Goal: Task Accomplishment & Management: Manage account settings

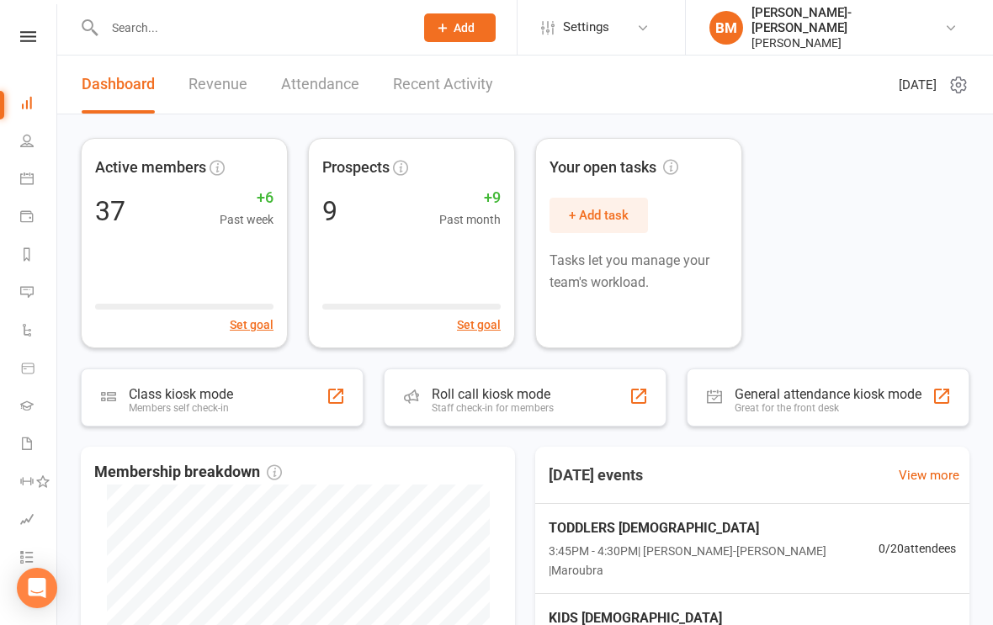
click at [33, 137] on icon at bounding box center [26, 140] width 13 height 13
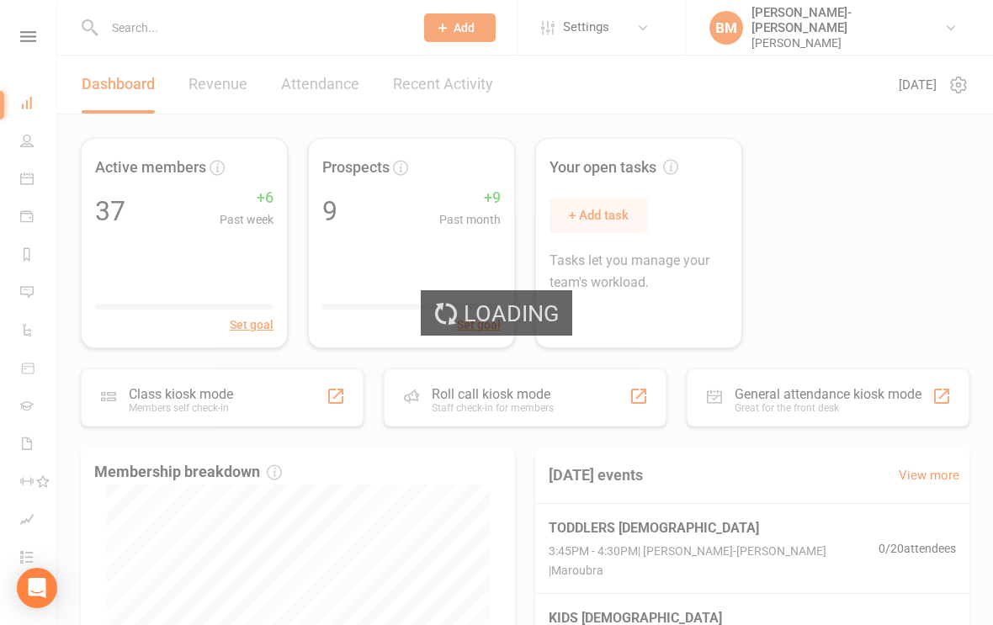
select select "100"
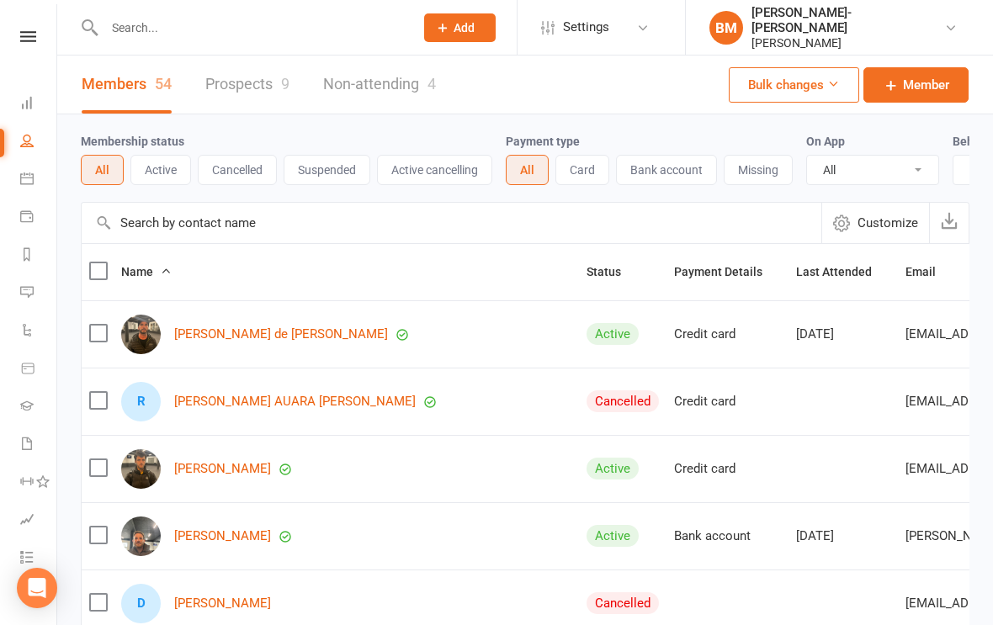
click at [257, 395] on link "[PERSON_NAME] AUARA [PERSON_NAME]" at bounding box center [294, 402] width 241 height 14
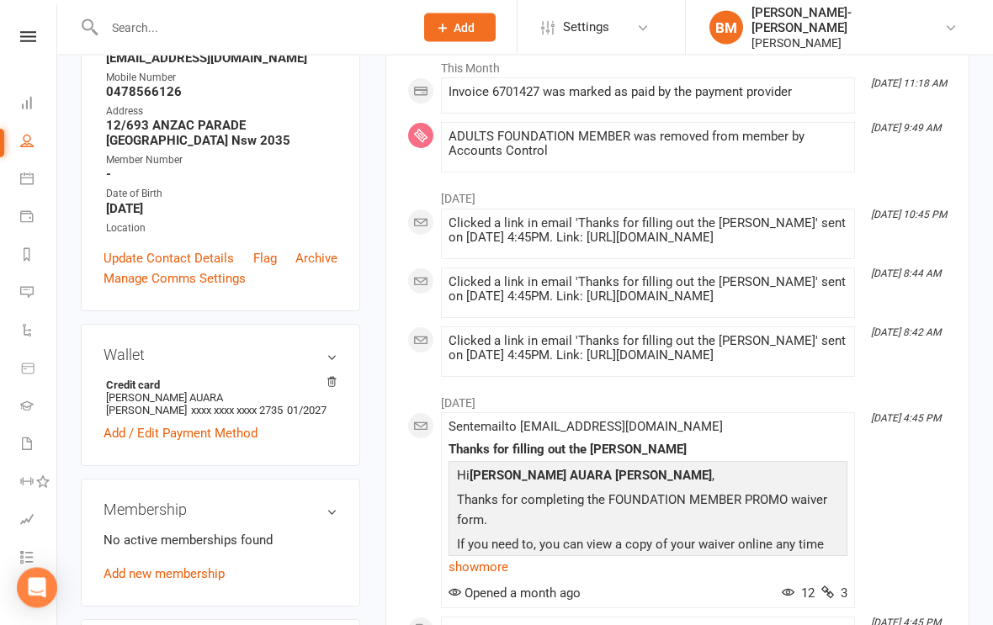
scroll to position [283, 0]
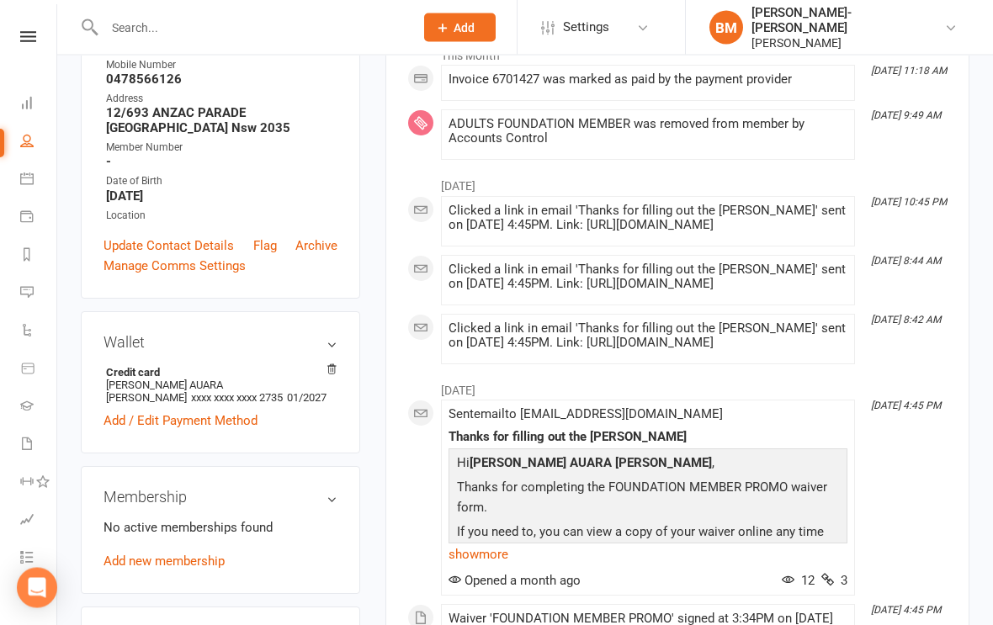
click at [318, 236] on link "Archive" at bounding box center [316, 246] width 42 height 20
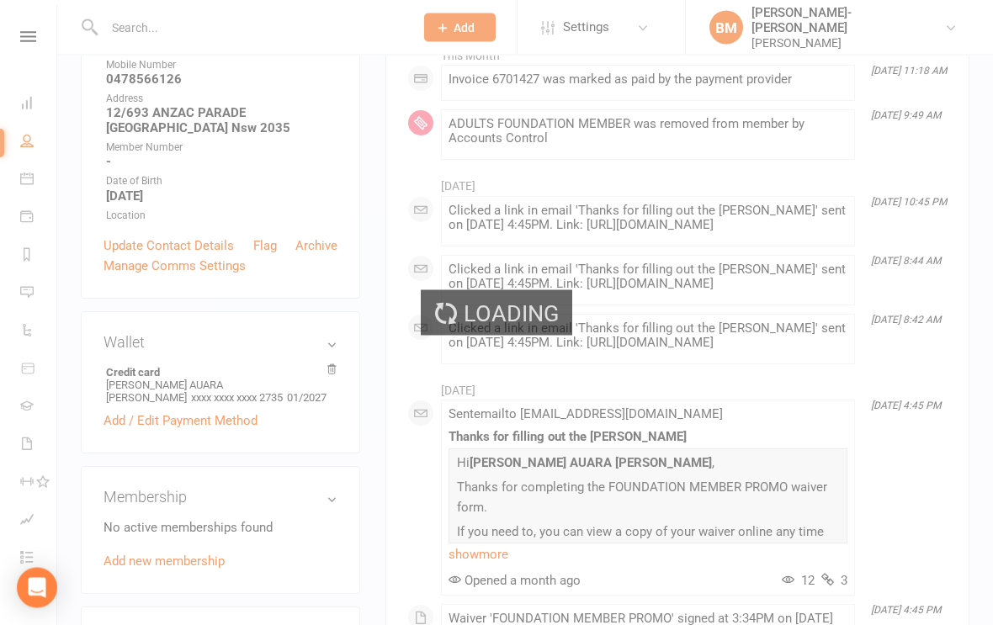
scroll to position [283, 0]
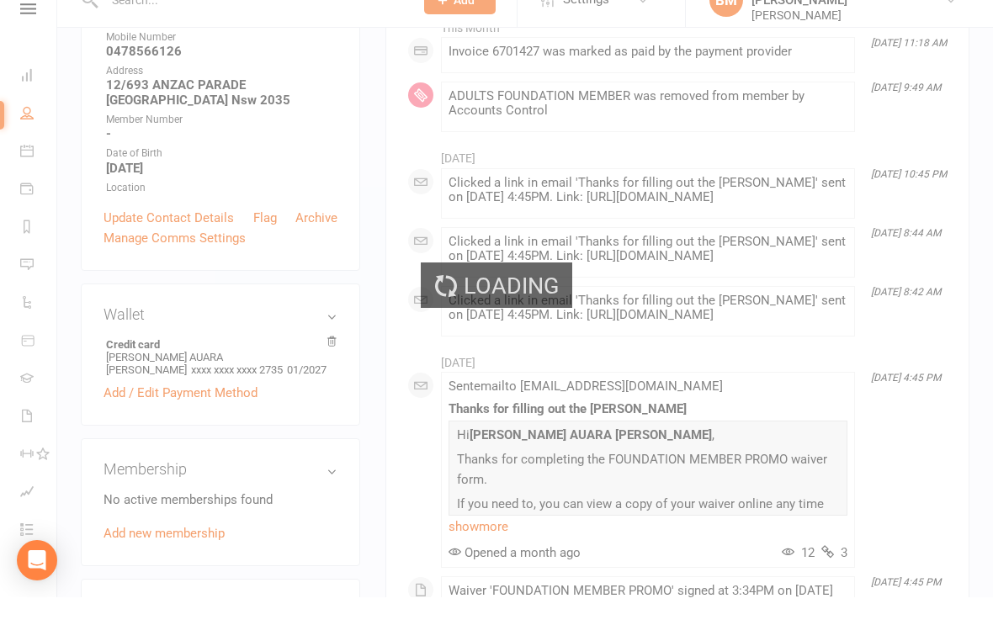
select select "100"
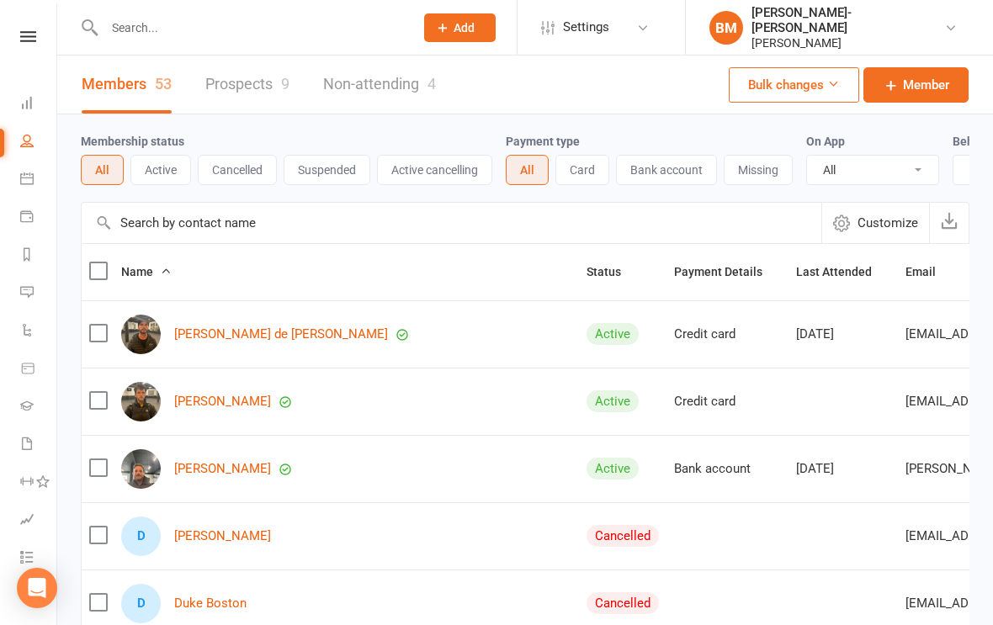
click at [28, 106] on icon at bounding box center [26, 102] width 13 height 13
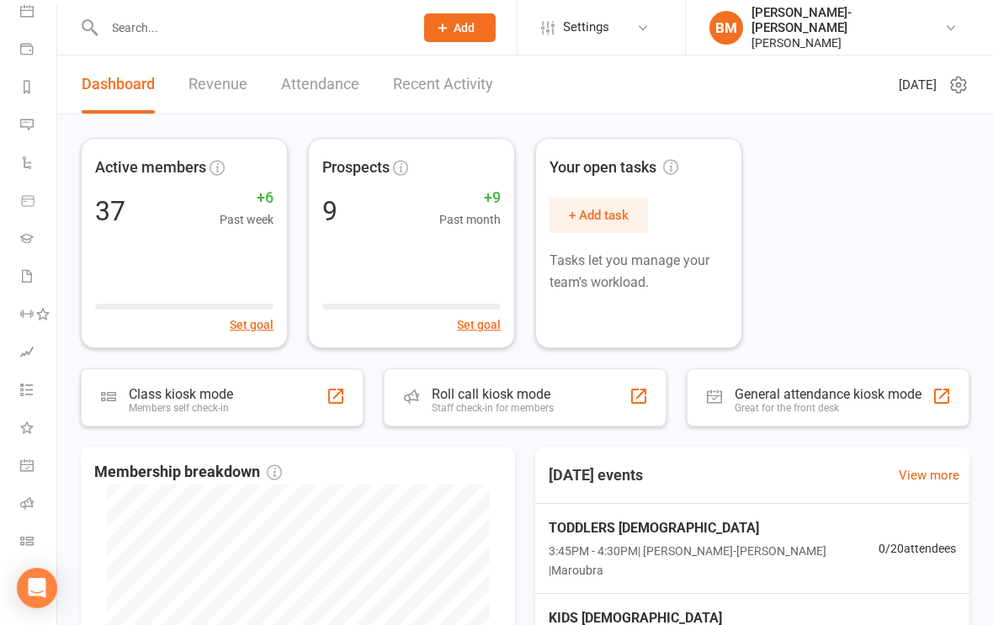
scroll to position [167, 0]
click at [14, 543] on li "Class check-in" at bounding box center [28, 543] width 56 height 38
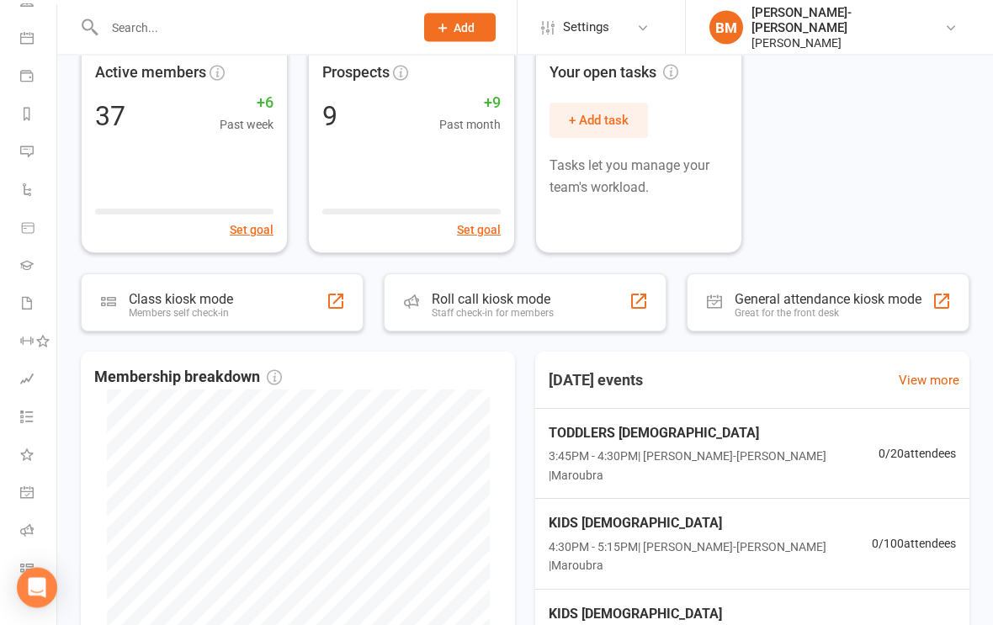
scroll to position [109, 0]
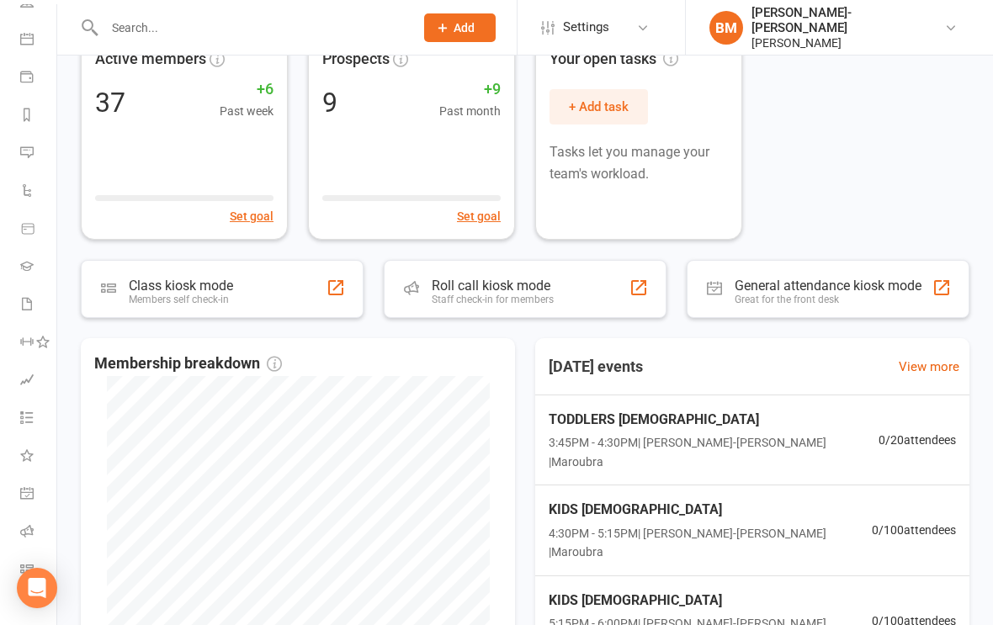
click at [28, 570] on icon at bounding box center [26, 568] width 13 height 13
